Goal: Unclear

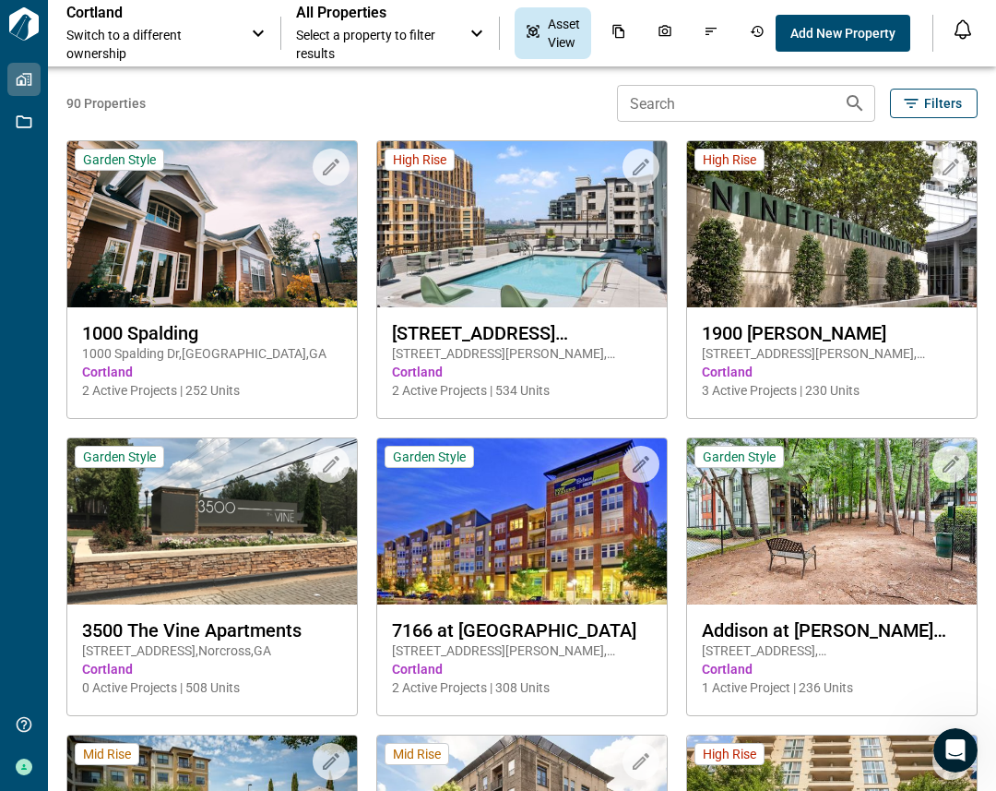
click at [959, 32] on icon "Open notification feed" at bounding box center [963, 29] width 22 height 22
